Goal: Navigation & Orientation: Find specific page/section

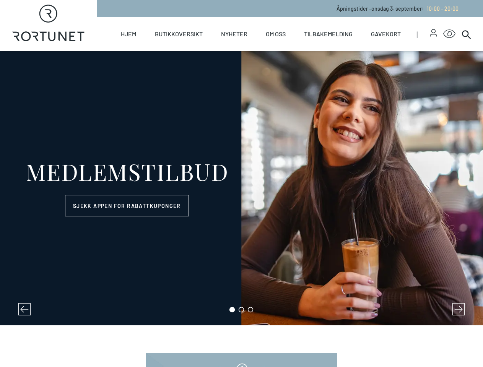
select select "NO"
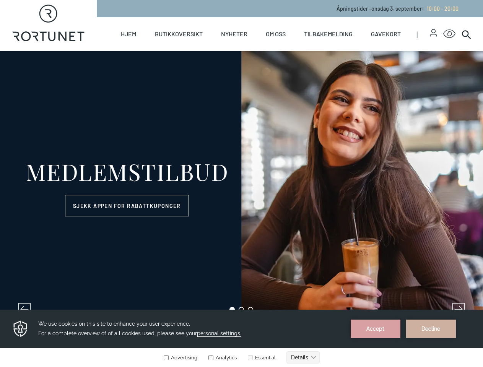
click at [431, 33] on icon "button" at bounding box center [433, 31] width 4 height 4
click at [443, 34] on icon "Click for Accessibility Features" at bounding box center [449, 33] width 12 height 9
